Goal: Navigation & Orientation: Understand site structure

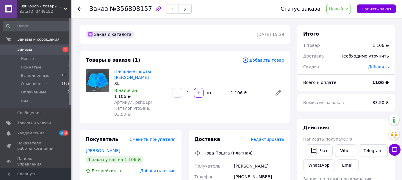
click at [27, 9] on span "Just Touch - товары для дома" at bounding box center [41, 6] width 45 height 5
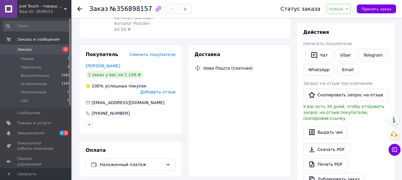
scroll to position [89, 0]
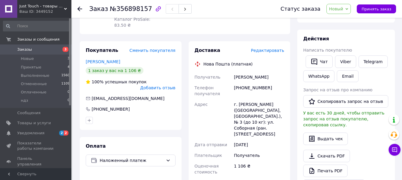
click at [35, 9] on div "Ваш ID: 3449152" at bounding box center [45, 11] width 52 height 5
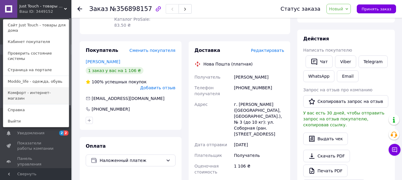
click at [28, 88] on link "Комфорт - интернет-магазин" at bounding box center [35, 95] width 65 height 17
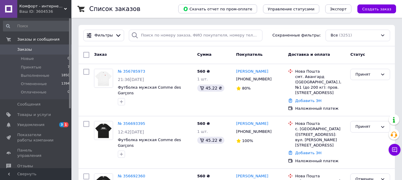
click at [39, 13] on div "Ваш ID: 3604536" at bounding box center [45, 11] width 52 height 5
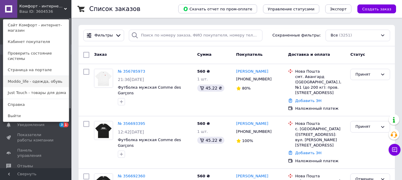
click at [30, 76] on link "Moddo_life - одежда, обувь" at bounding box center [35, 81] width 65 height 11
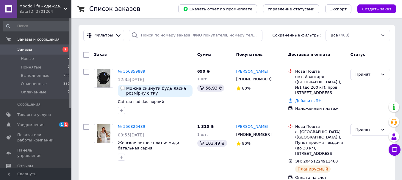
click at [40, 10] on div "Ваш ID: 3701264" at bounding box center [45, 11] width 52 height 5
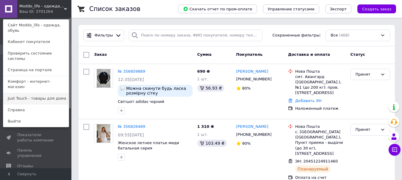
click at [29, 93] on link "Just Touch - товары для дома" at bounding box center [35, 98] width 65 height 11
